Goal: Task Accomplishment & Management: Use online tool/utility

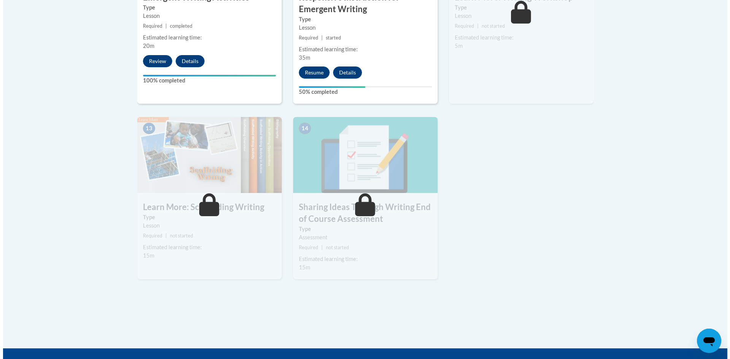
scroll to position [878, 0]
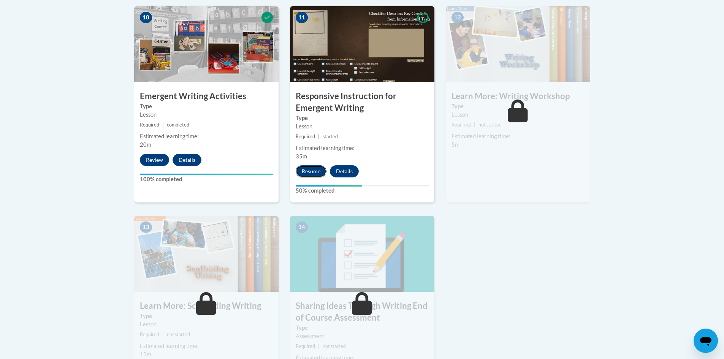
click at [303, 165] on button "Resume" at bounding box center [311, 171] width 31 height 12
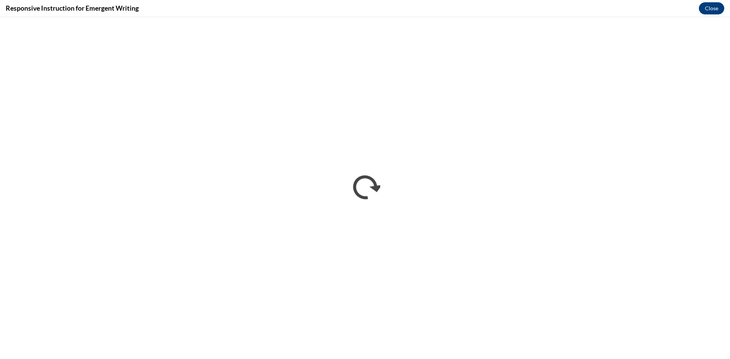
scroll to position [0, 0]
